Goal: Task Accomplishment & Management: Use online tool/utility

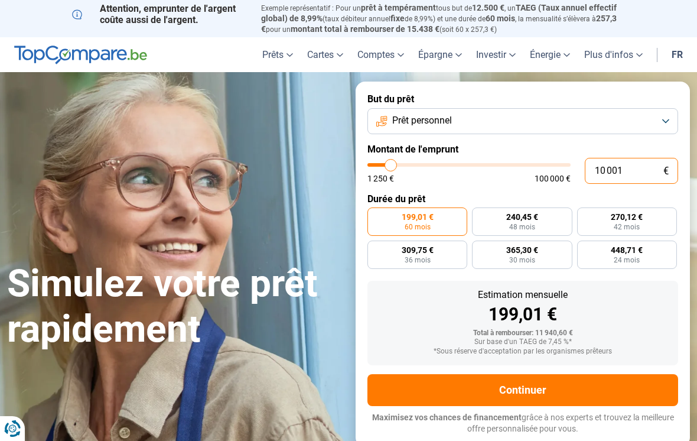
click at [630, 164] on input "10 001" at bounding box center [631, 171] width 93 height 26
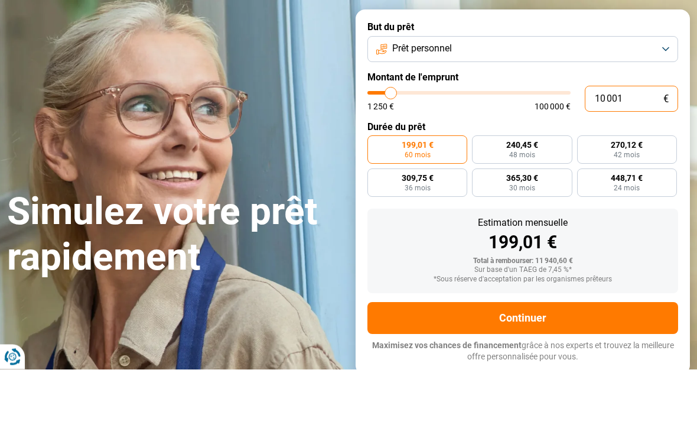
type input "1 000"
type input "1250"
type input "100"
type input "1250"
type input "10"
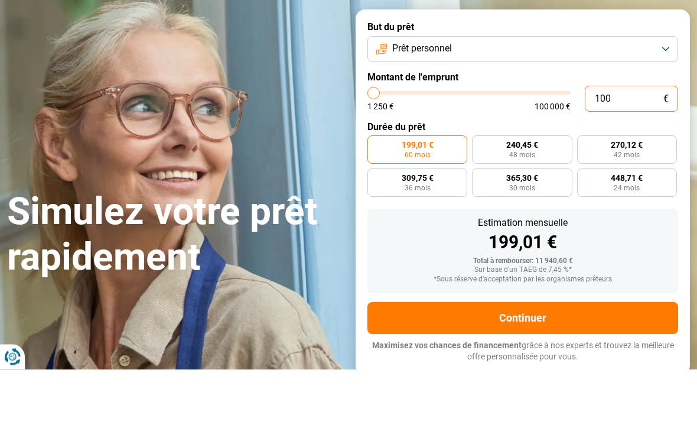
type input "1250"
type input "1"
type input "1250"
type input "15"
type input "1250"
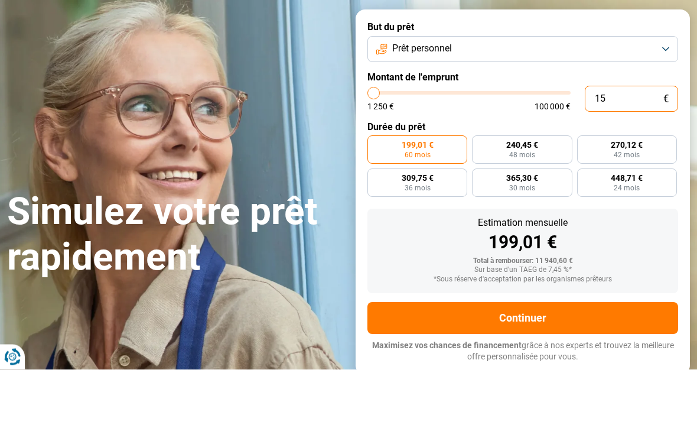
type input "150"
type input "1250"
type input "1 500"
type input "1500"
type input "15 000"
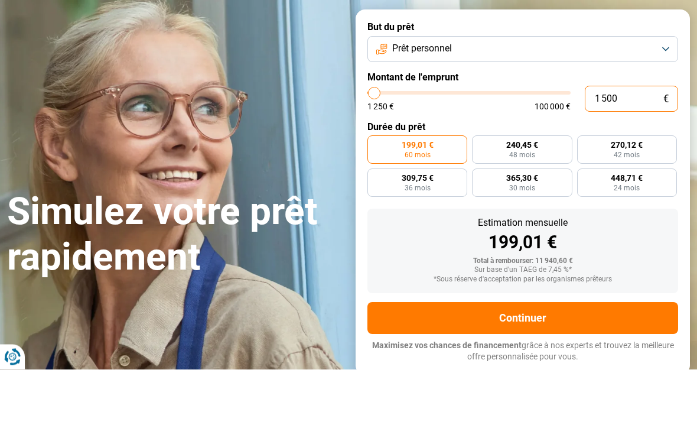
type input "15000"
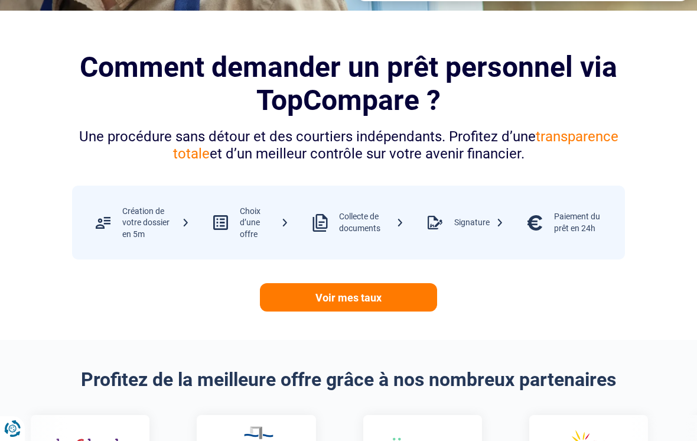
scroll to position [450, 0]
